Goal: Task Accomplishment & Management: Use online tool/utility

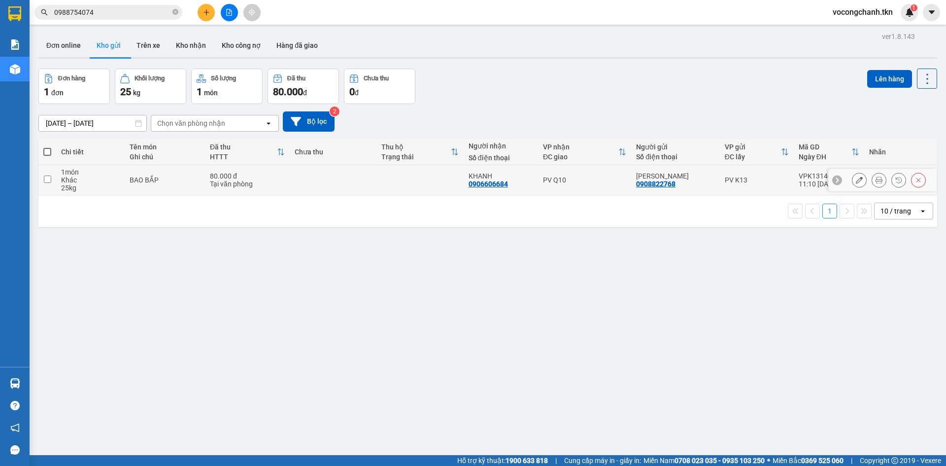
click at [44, 183] on input "checkbox" at bounding box center [47, 178] width 7 height 7
checkbox input "true"
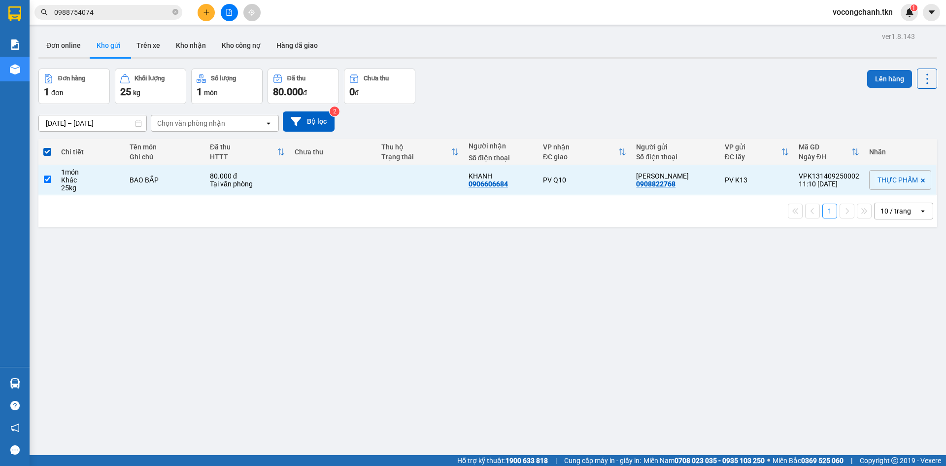
click at [884, 74] on button "Lên hàng" at bounding box center [889, 79] width 45 height 18
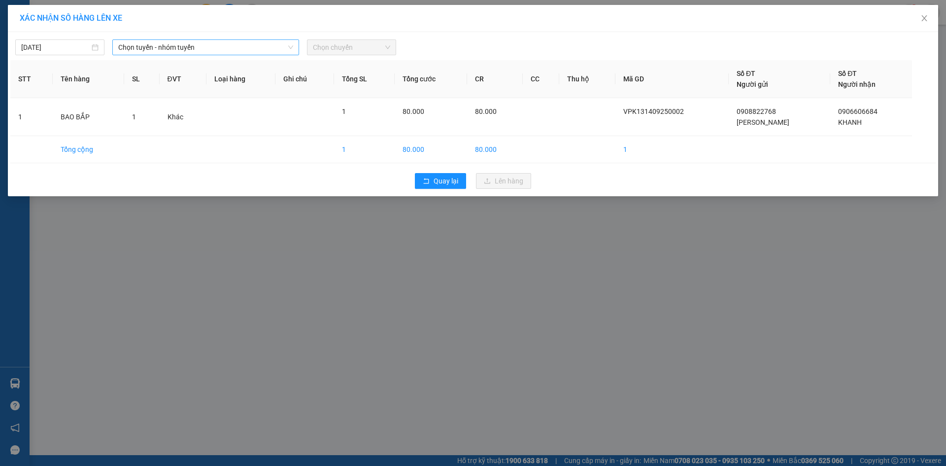
drag, startPoint x: 185, startPoint y: 46, endPoint x: 186, endPoint y: 52, distance: 5.5
click at [184, 47] on span "Chọn tuyến - nhóm tuyến" at bounding box center [205, 47] width 175 height 15
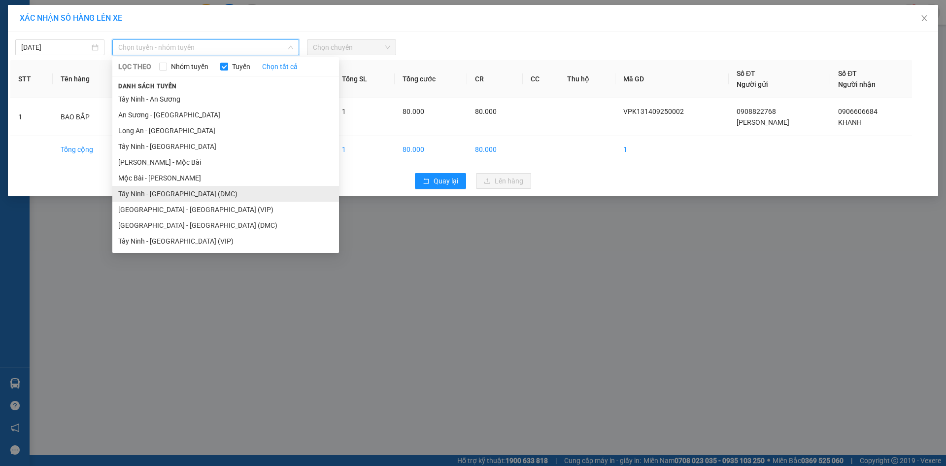
click at [190, 197] on li "Tây Ninh - [GEOGRAPHIC_DATA] (DMC)" at bounding box center [225, 194] width 227 height 16
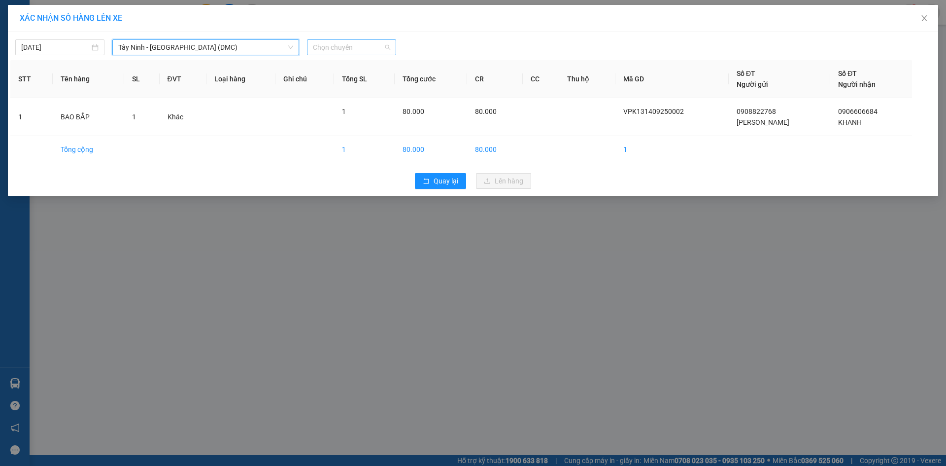
click at [338, 50] on span "Chọn chuyến" at bounding box center [351, 47] width 77 height 15
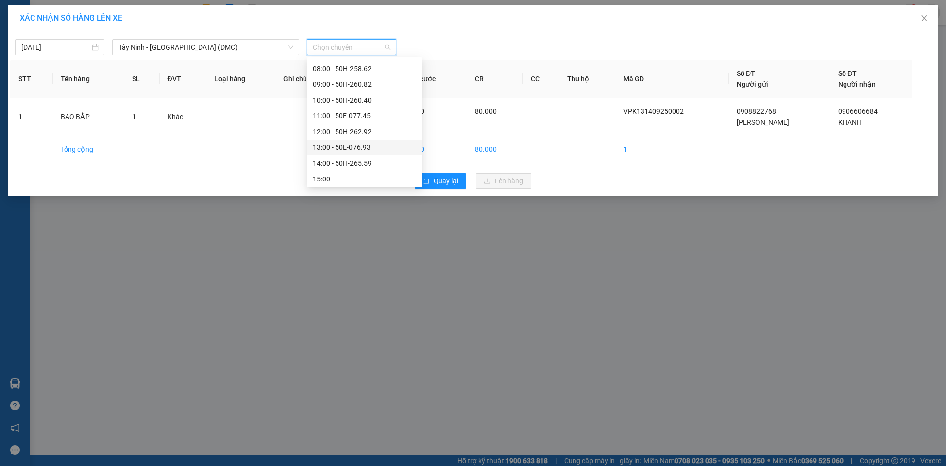
scroll to position [148, 0]
click at [361, 120] on div "13:00 - 50E-076.93" at bounding box center [364, 124] width 103 height 11
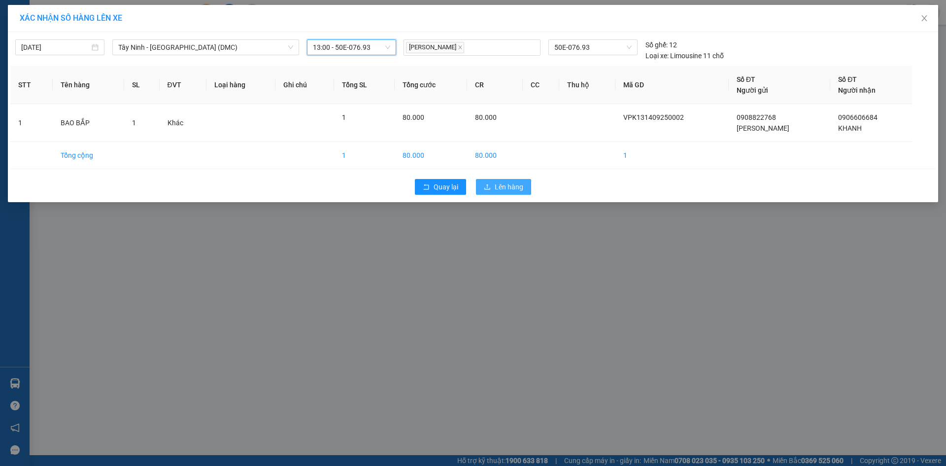
click at [510, 192] on span "Lên hàng" at bounding box center [509, 186] width 29 height 11
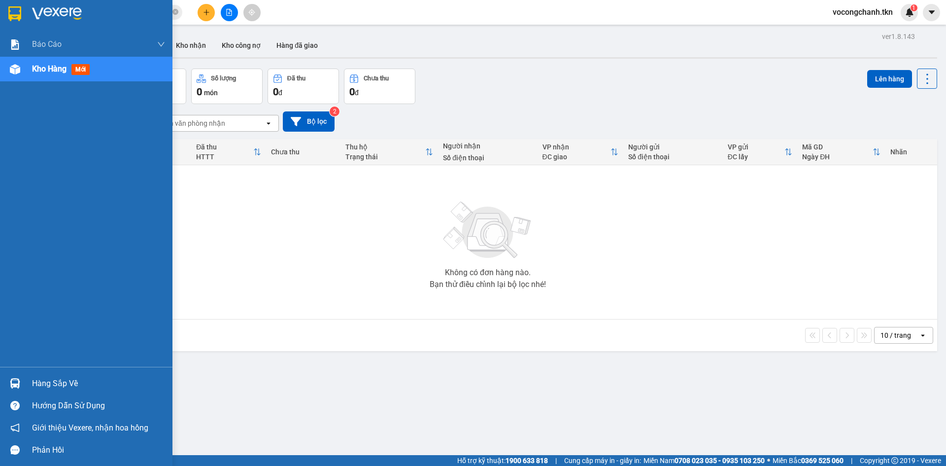
drag, startPoint x: 42, startPoint y: 382, endPoint x: 61, endPoint y: 362, distance: 27.2
click at [43, 382] on div "Hàng sắp về" at bounding box center [98, 383] width 133 height 15
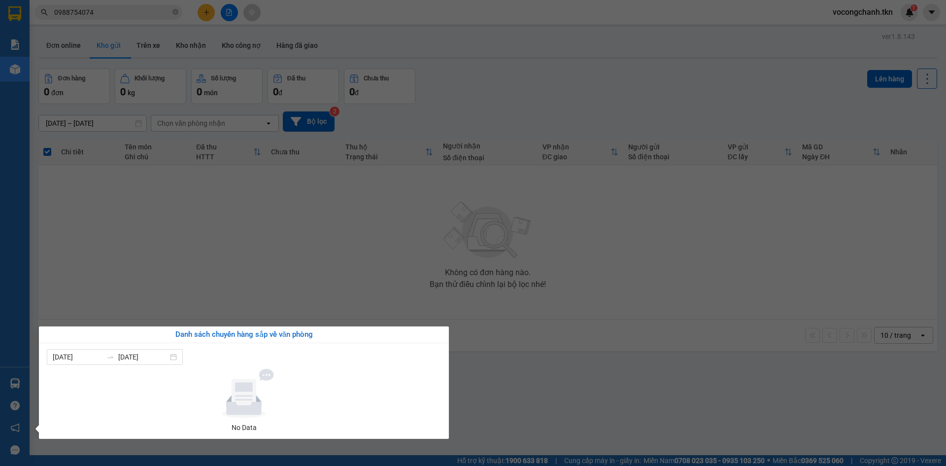
drag, startPoint x: 205, startPoint y: 291, endPoint x: 202, endPoint y: 261, distance: 30.7
click at [205, 291] on section "Kết quả tìm kiếm ( 1 ) Bộ lọc Mã ĐH Trạng thái Món hàng Thu hộ Tổng cước Chưa c…" at bounding box center [473, 233] width 946 height 466
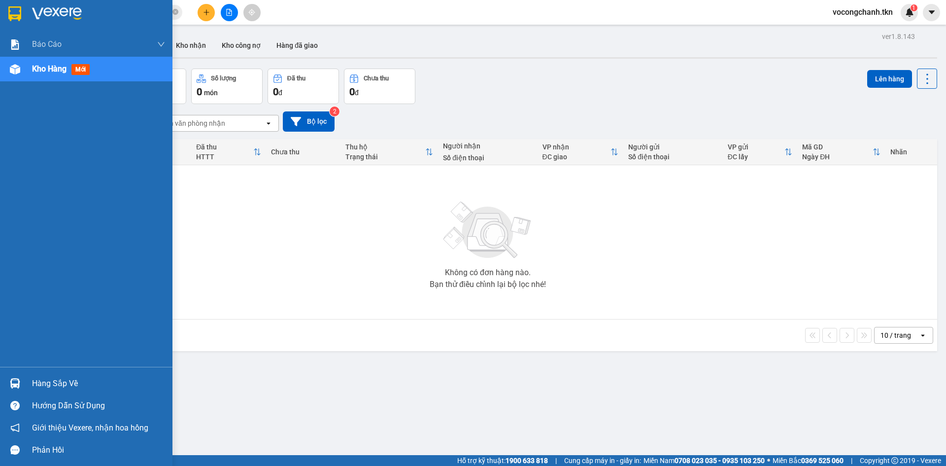
drag, startPoint x: 41, startPoint y: 384, endPoint x: 48, endPoint y: 378, distance: 8.7
click at [41, 384] on div "Hàng sắp về" at bounding box center [98, 383] width 133 height 15
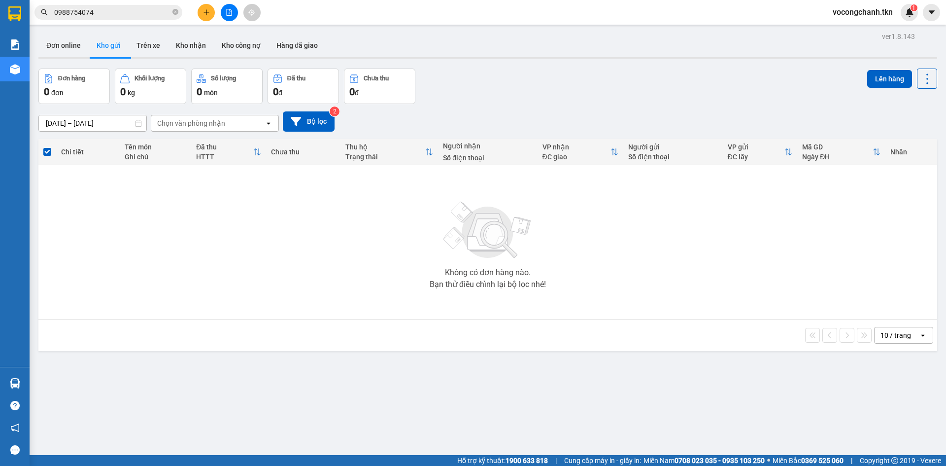
click at [362, 260] on section "Kết quả tìm kiếm ( 1 ) Bộ lọc Mã ĐH Trạng thái Món hàng Thu hộ Tổng cước Chưa c…" at bounding box center [473, 233] width 946 height 466
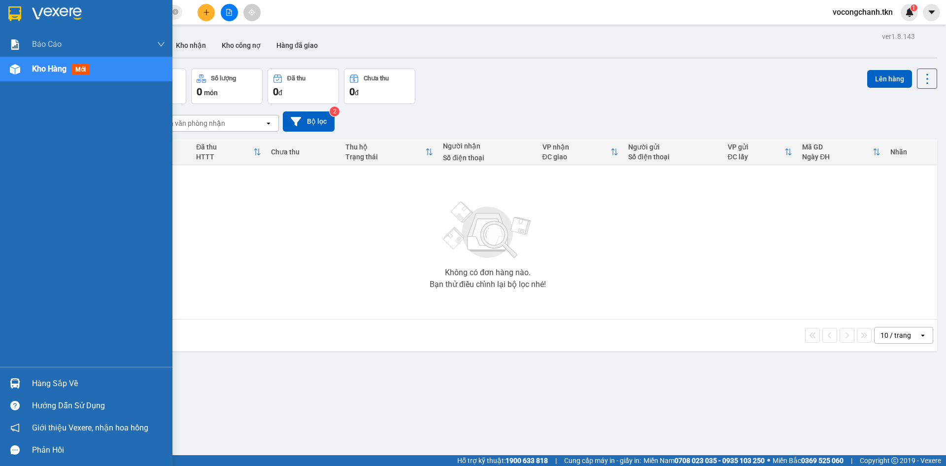
click at [39, 381] on div "Hàng sắp về" at bounding box center [98, 383] width 133 height 15
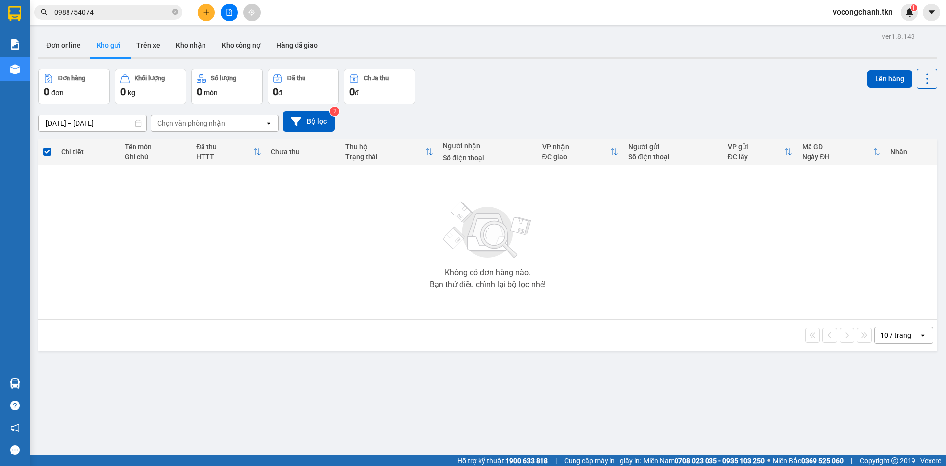
click at [294, 264] on section "Kết quả tìm kiếm ( 1 ) Bộ lọc Mã ĐH Trạng thái Món hàng Thu hộ Tổng cước Chưa c…" at bounding box center [473, 233] width 946 height 466
